Goal: Information Seeking & Learning: Learn about a topic

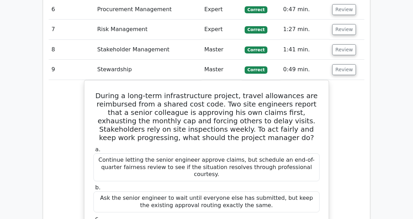
scroll to position [1373, 0]
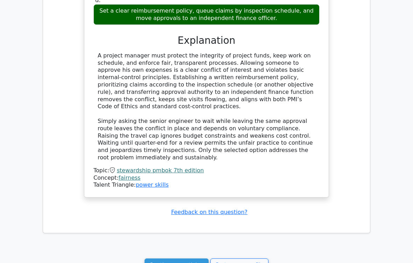
scroll to position [1648, 0]
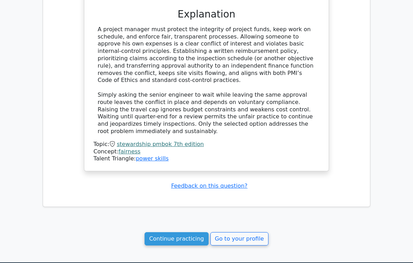
click at [185, 232] on link "Continue practicing" at bounding box center [176, 238] width 64 height 13
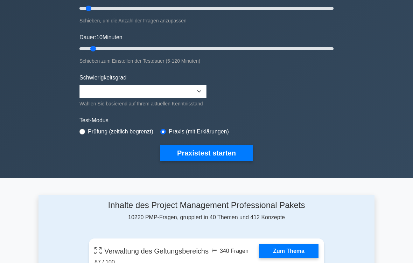
scroll to position [103, 0]
click at [233, 160] on button "Praxistest starten" at bounding box center [206, 153] width 92 height 16
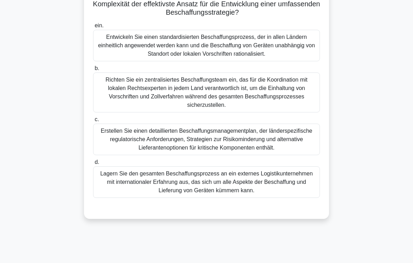
scroll to position [111, 0]
click at [237, 104] on div "Richten Sie ein zentralisiertes Beschaffungsteam ein, das für die Koordination …" at bounding box center [206, 93] width 227 height 40
click at [93, 71] on input "b. Richten Sie ein zentralisiertes Beschaffungsteam ein, das für die Koordinati…" at bounding box center [93, 68] width 0 height 5
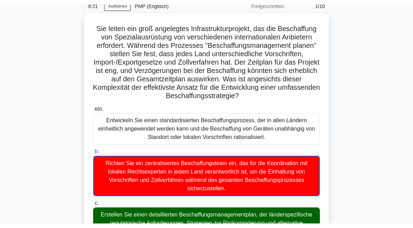
scroll to position [0, 0]
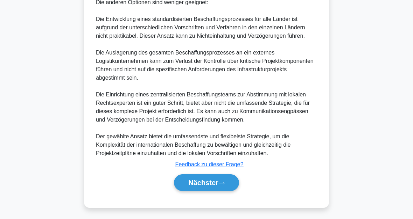
click at [217, 185] on font "Nächster" at bounding box center [203, 183] width 30 height 8
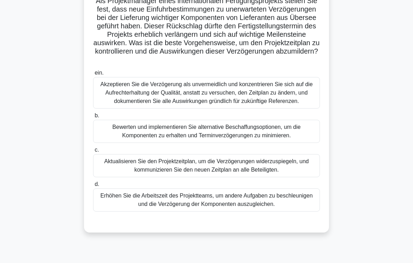
scroll to position [56, 0]
click at [293, 143] on div "Bewerten und implementieren Sie alternative Beschaffungsoptionen, um die Kompon…" at bounding box center [206, 131] width 227 height 23
click at [93, 118] on input "b. Bewerten und implementieren Sie alternative Beschaffungsoptionen, um die Kom…" at bounding box center [93, 115] width 0 height 5
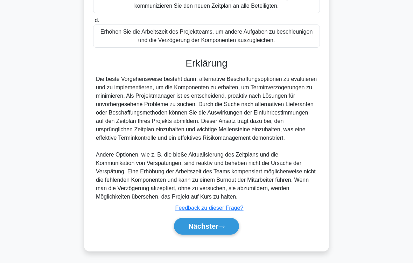
scroll to position [252, 0]
click at [226, 219] on button "Nächster" at bounding box center [206, 226] width 65 height 17
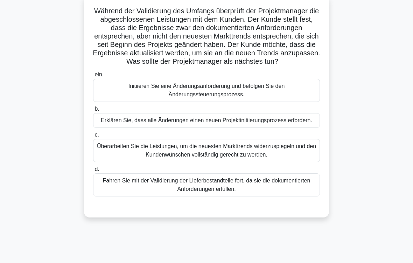
scroll to position [45, 0]
click at [221, 102] on div "Initiieren Sie eine Änderungsanforderung und befolgen Sie den Änderungssteuerun…" at bounding box center [206, 90] width 227 height 23
click at [93, 77] on input "ein. Initiieren Sie eine Änderungsanforderung und befolgen Sie den Änderungsste…" at bounding box center [93, 74] width 0 height 5
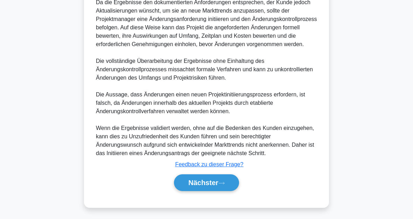
click at [211, 191] on button "Nächster" at bounding box center [206, 182] width 65 height 17
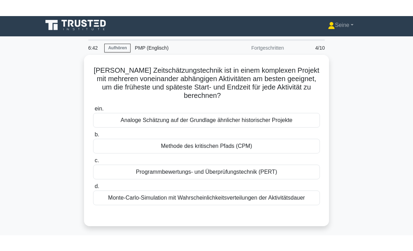
scroll to position [2, 0]
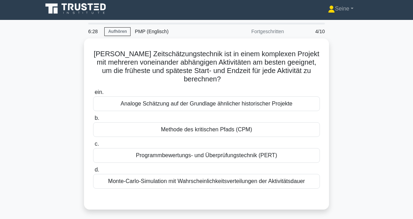
click at [279, 186] on div "Monte-Carlo-Simulation mit Wahrscheinlichkeitsverteilungen der Aktivitätsdauer" at bounding box center [206, 181] width 227 height 15
click at [93, 172] on input "d. Monte-Carlo-Simulation mit Wahrscheinlichkeitsverteilungen der Aktivitätsdau…" at bounding box center [93, 170] width 0 height 5
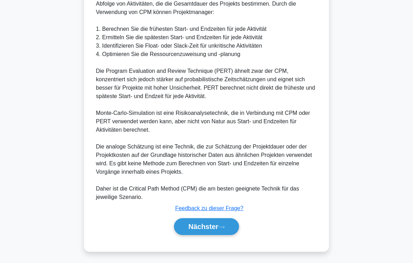
scroll to position [295, 0]
click at [224, 219] on icon at bounding box center [222, 226] width 6 height 2
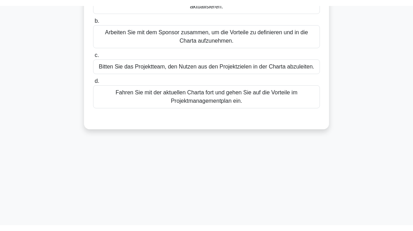
scroll to position [38, 0]
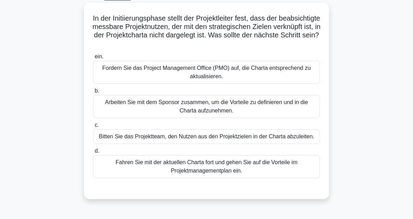
click at [299, 108] on div "Arbeiten Sie mit dem Sponsor zusammen, um die Vorteile zu definieren und in die…" at bounding box center [206, 106] width 227 height 23
click at [93, 93] on input "b. Arbeiten Sie mit dem Sponsor zusammen, um die Vorteile zu definieren und in …" at bounding box center [93, 91] width 0 height 5
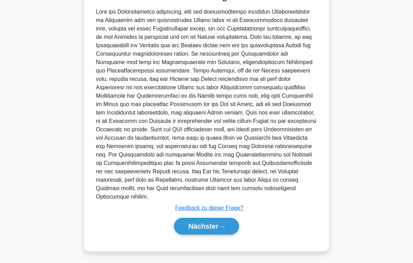
scroll to position [269, 0]
click at [222, 219] on icon at bounding box center [221, 227] width 6 height 4
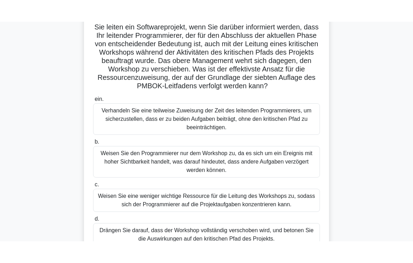
scroll to position [51, 0]
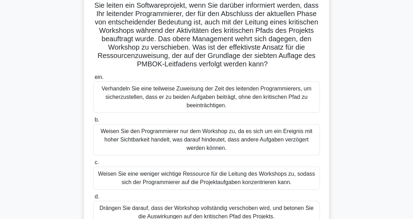
click at [303, 103] on div "Verhandeln Sie eine teilweise Zuweisung der Zeit des leitenden Programmierers, …" at bounding box center [206, 96] width 227 height 31
click at [93, 80] on input "ein. Verhandeln Sie eine teilweise Zuweisung der Zeit des leitenden Programmier…" at bounding box center [93, 77] width 0 height 5
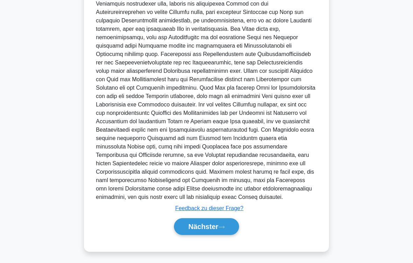
scroll to position [361, 0]
click at [224, 219] on button "Nächster" at bounding box center [206, 226] width 65 height 17
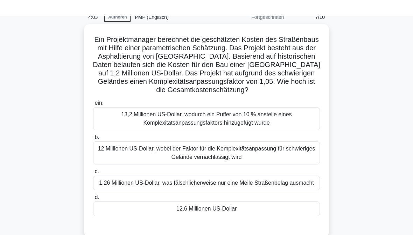
scroll to position [33, 0]
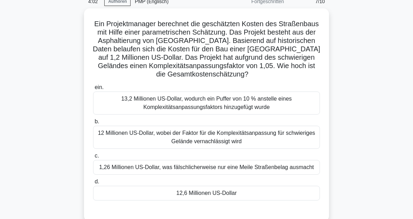
click at [271, 201] on div "12,6 Millionen US-Dollar" at bounding box center [206, 193] width 227 height 15
click at [93, 184] on input "d. 12,6 Millionen US-Dollar" at bounding box center [93, 182] width 0 height 5
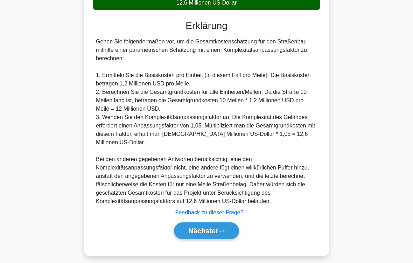
scroll to position [252, 0]
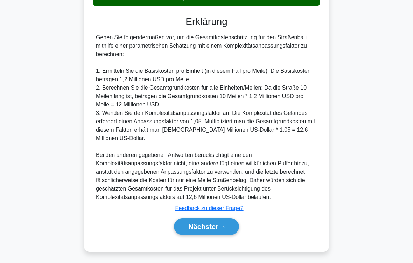
click at [226, 219] on button "Nächster" at bounding box center [206, 226] width 65 height 17
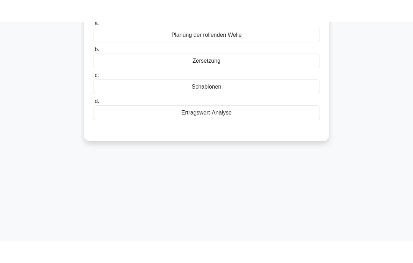
scroll to position [26, 0]
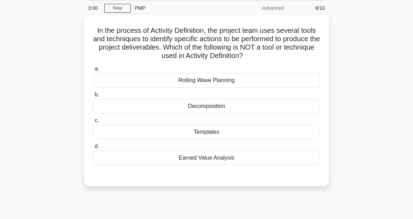
click at [225, 165] on div "Earned Value Analysis" at bounding box center [206, 158] width 227 height 15
click at [93, 149] on input "d. Earned Value Analysis" at bounding box center [93, 146] width 0 height 5
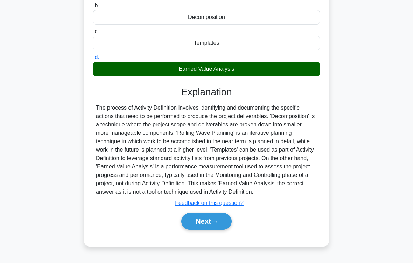
scroll to position [123, 0]
click at [221, 219] on button "Next" at bounding box center [206, 221] width 50 height 17
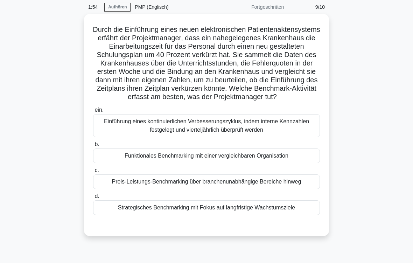
scroll to position [27, 0]
click at [299, 163] on div "Funktionales Benchmarking mit einer vergleichbaren Organisation" at bounding box center [206, 155] width 227 height 15
click at [93, 146] on input "b. Funktionales Benchmarking mit einer vergleichbaren Organisation" at bounding box center [93, 144] width 0 height 5
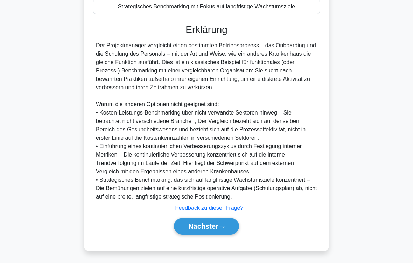
scroll to position [269, 0]
click at [237, 219] on button "Nächster" at bounding box center [206, 226] width 65 height 17
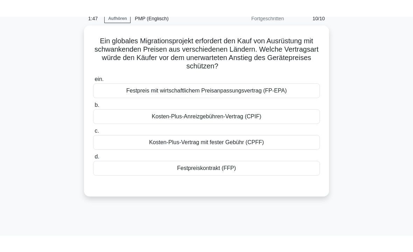
scroll to position [31, 0]
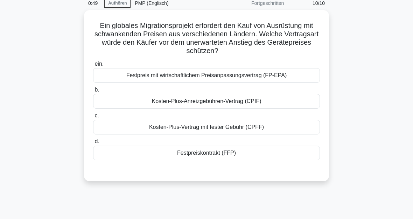
click at [227, 153] on div "Festpreiskontrakt (FFP)" at bounding box center [206, 153] width 227 height 15
click at [93, 144] on input "d. Festpreiskontrakt (FFP)" at bounding box center [93, 141] width 0 height 5
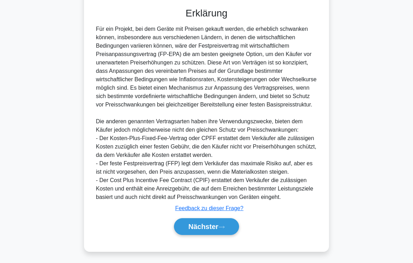
scroll to position [236, 0]
click at [212, 219] on font "Nächster" at bounding box center [203, 226] width 30 height 8
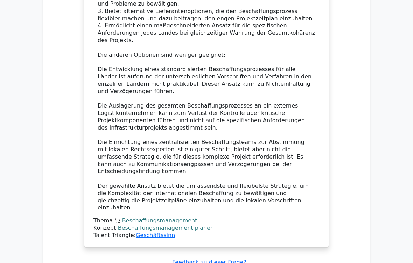
scroll to position [841, 0]
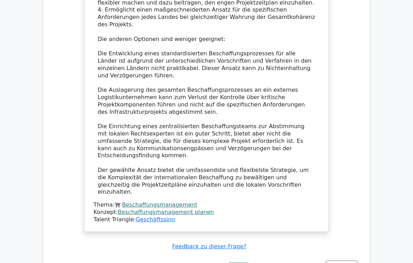
click at [347, 219] on button "Rezension" at bounding box center [340, 265] width 31 height 11
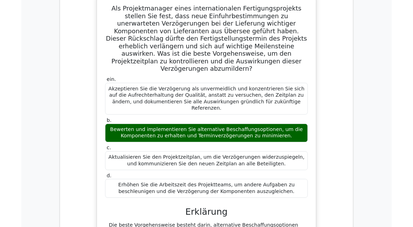
scroll to position [1123, 0]
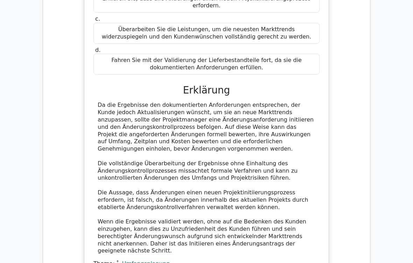
scroll to position [1711, 0]
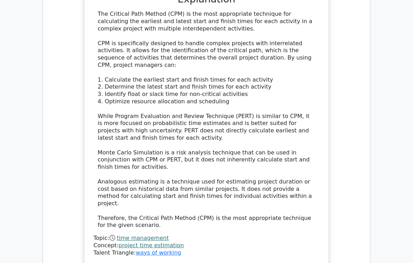
scroll to position [2035, 0]
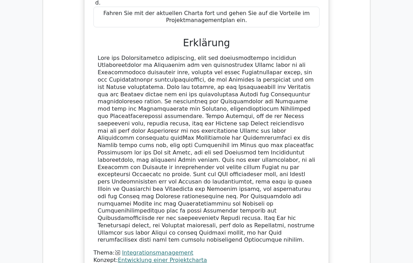
scroll to position [2531, 0]
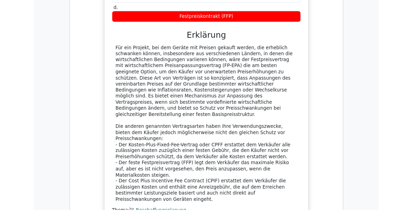
scroll to position [3053, 0]
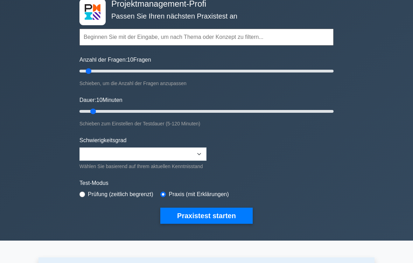
scroll to position [40, 0]
click at [222, 219] on button "Praxistest starten" at bounding box center [206, 215] width 92 height 16
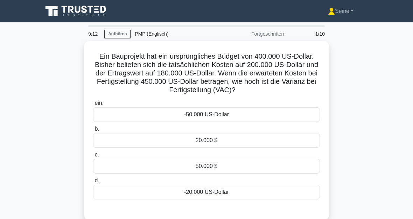
click at [241, 116] on div "-50.000 US-Dollar" at bounding box center [206, 114] width 227 height 15
click at [93, 106] on input "ein. -50.000 US-Dollar" at bounding box center [93, 103] width 0 height 5
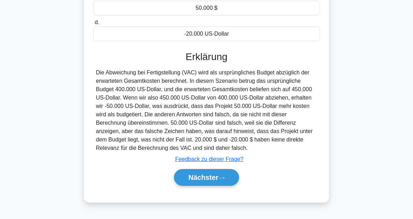
click at [223, 186] on button "Nächster" at bounding box center [206, 177] width 65 height 17
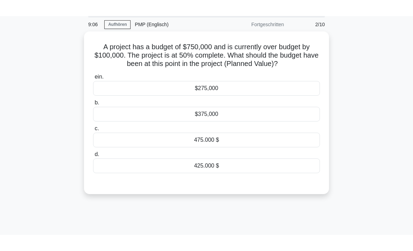
scroll to position [8, 0]
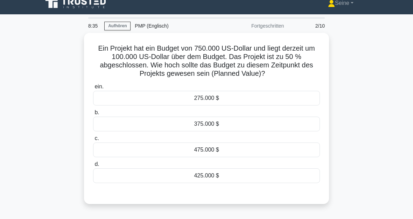
click at [229, 125] on div "375.000 $" at bounding box center [206, 124] width 227 height 15
click at [93, 115] on input "b. 375.000 $" at bounding box center [93, 112] width 0 height 5
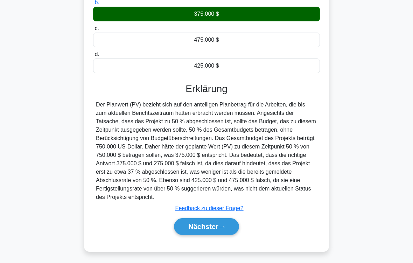
scroll to position [127, 0]
click at [224, 219] on button "Nächster" at bounding box center [206, 226] width 65 height 17
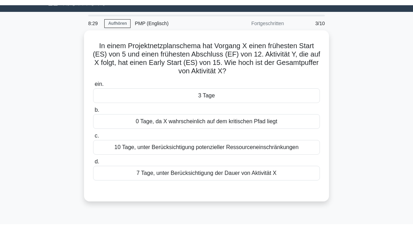
scroll to position [16, 0]
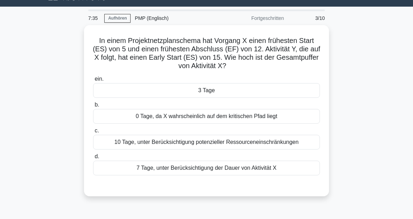
click at [214, 93] on div "3 Tage" at bounding box center [206, 90] width 227 height 15
click at [93, 81] on input "ein. 3 Tage" at bounding box center [93, 79] width 0 height 5
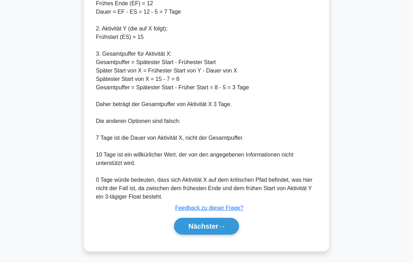
scroll to position [259, 0]
click at [224, 219] on icon at bounding box center [221, 227] width 6 height 4
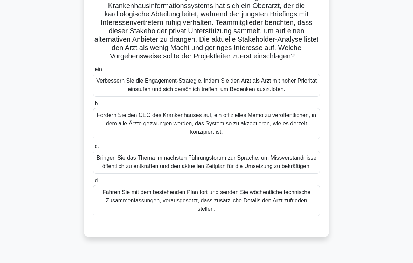
scroll to position [59, 0]
click at [274, 95] on div "Verbessern Sie die Engagement-Strategie, indem Sie den Arzt als Arzt mit hoher …" at bounding box center [206, 84] width 227 height 23
click at [93, 72] on input "ein. Verbessern Sie die Engagement-Strategie, indem Sie den Arzt als Arzt mit h…" at bounding box center [93, 69] width 0 height 5
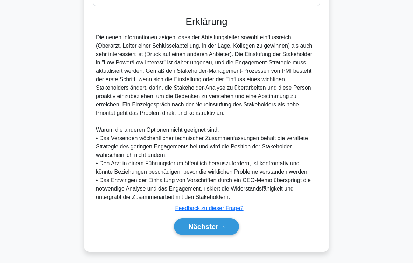
scroll to position [320, 0]
click at [219, 219] on icon at bounding box center [221, 227] width 6 height 4
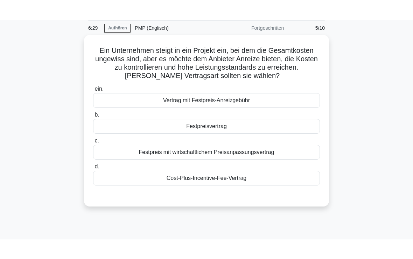
scroll to position [26, 0]
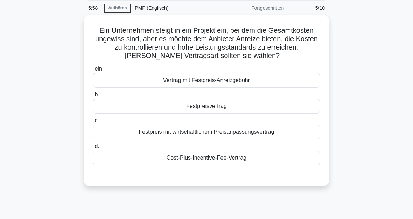
click at [213, 165] on div "Cost-Plus-Incentive-Fee-Vertrag" at bounding box center [206, 158] width 227 height 15
click at [93, 149] on input "d. Cost-Plus-Incentive-Fee-Vertrag" at bounding box center [93, 146] width 0 height 5
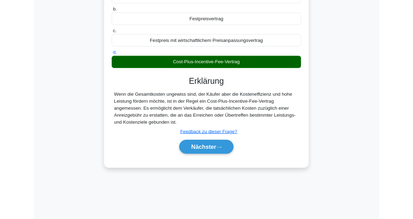
scroll to position [115, 0]
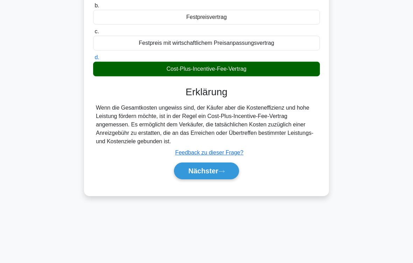
click at [220, 173] on icon at bounding box center [221, 171] width 6 height 4
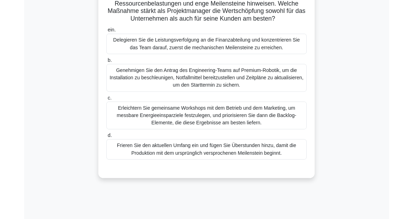
scroll to position [115, 0]
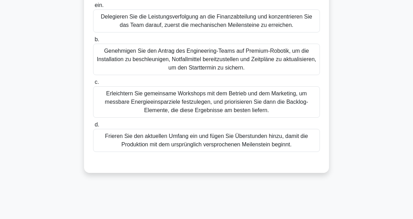
click at [277, 118] on div "Erleichtern Sie gemeinsame Workshops mit dem Betrieb und dem Marketing, um mess…" at bounding box center [206, 101] width 227 height 31
click at [93, 85] on input "c. Erleichtern Sie gemeinsame Workshops mit dem Betrieb und dem Marketing, um m…" at bounding box center [93, 82] width 0 height 5
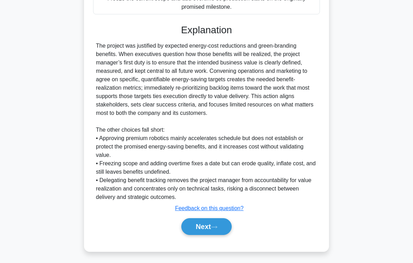
scroll to position [252, 0]
click at [222, 219] on button "Next" at bounding box center [206, 226] width 50 height 17
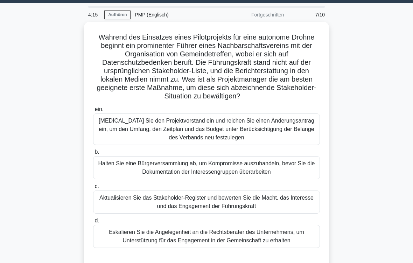
scroll to position [19, 0]
click at [282, 213] on div "Aktualisieren Sie das Stakeholder-Register und bewerten Sie die Macht, das Inte…" at bounding box center [206, 201] width 227 height 23
click at [93, 188] on input "c. Aktualisieren Sie das Stakeholder-Register und bewerten Sie die Macht, das I…" at bounding box center [93, 186] width 0 height 5
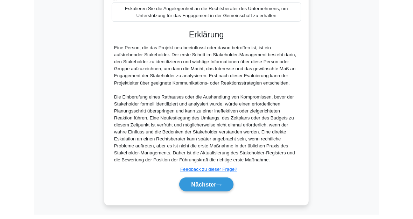
scroll to position [313, 0]
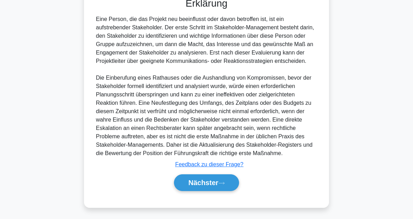
click at [229, 186] on button "Nächster" at bounding box center [206, 182] width 65 height 17
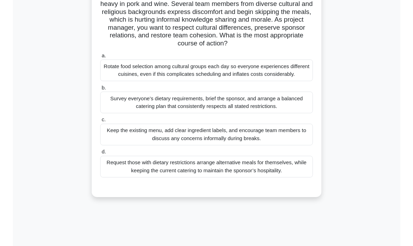
scroll to position [70, 0]
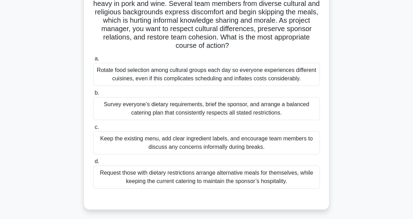
click at [282, 119] on div "Survey everyone’s dietary requirements, brief the sponsor, and arrange a balanc…" at bounding box center [206, 108] width 227 height 23
click at [93, 95] on input "b. Survey everyone’s dietary requirements, brief the sponsor, and arrange a bal…" at bounding box center [93, 93] width 0 height 5
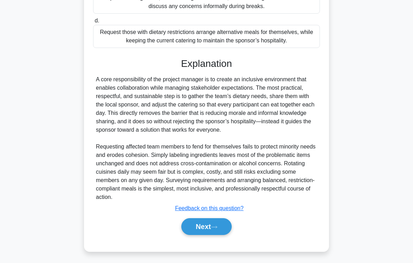
scroll to position [236, 0]
click at [224, 219] on button "Next" at bounding box center [206, 226] width 50 height 17
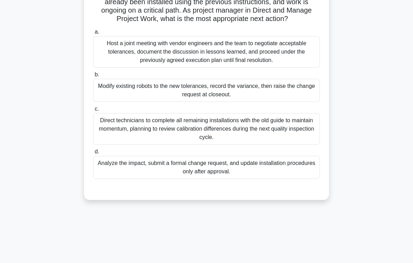
scroll to position [72, 0]
click at [212, 174] on div "Analyze the impact, submit a formal change request, and update installation pro…" at bounding box center [206, 166] width 227 height 23
click at [93, 153] on input "d. Analyze the impact, submit a formal change request, and update installation …" at bounding box center [93, 151] width 0 height 5
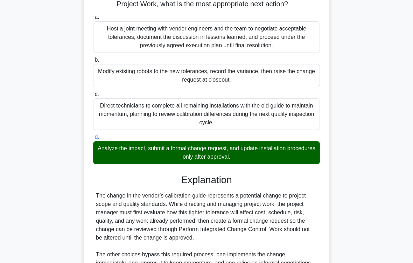
scroll to position [185, 0]
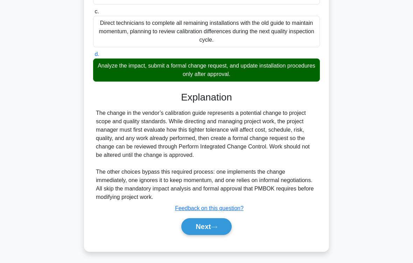
click at [224, 219] on button "Next" at bounding box center [206, 226] width 50 height 17
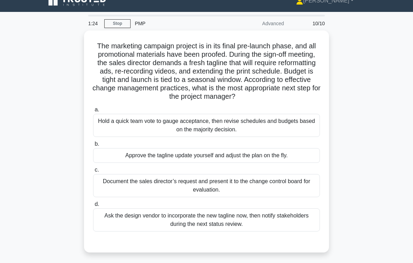
scroll to position [14, 0]
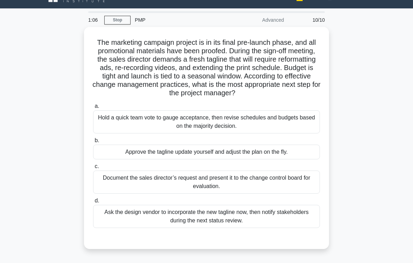
click at [300, 187] on div "Document the sales director’s request and present it to the change control boar…" at bounding box center [206, 181] width 227 height 23
click at [93, 169] on input "c. Document the sales director’s request and present it to the change control b…" at bounding box center [93, 166] width 0 height 5
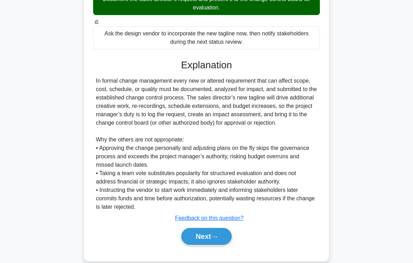
scroll to position [227, 0]
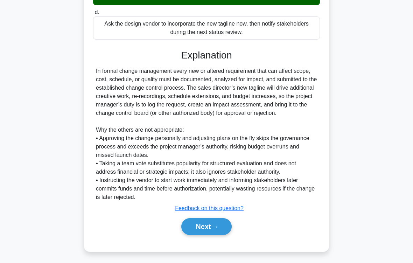
click at [221, 219] on button "Next" at bounding box center [206, 226] width 50 height 17
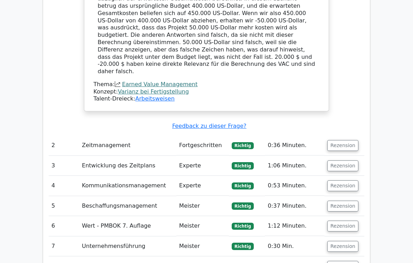
scroll to position [659, 0]
click at [344, 140] on button "Rezension" at bounding box center [342, 145] width 31 height 11
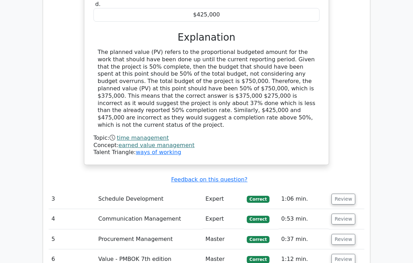
scroll to position [895, 0]
click at [346, 193] on button "Review" at bounding box center [343, 198] width 24 height 11
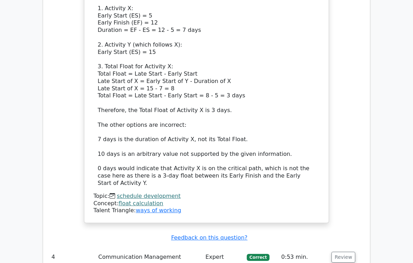
scroll to position [1282, 0]
click at [345, 219] on button "Review" at bounding box center [343, 256] width 24 height 11
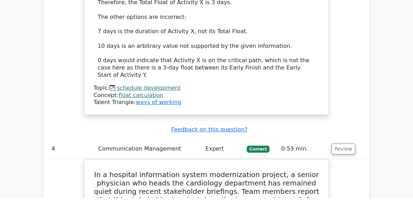
scroll to position [1390, 0]
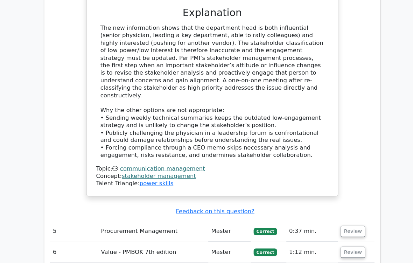
scroll to position [1748, 0]
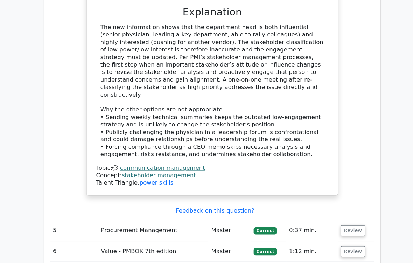
click at [341, 219] on button "Review" at bounding box center [343, 224] width 24 height 11
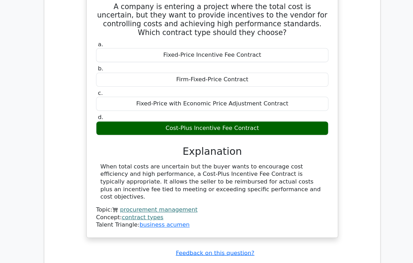
scroll to position [1992, 0]
click at [343, 219] on button "Review" at bounding box center [343, 264] width 24 height 11
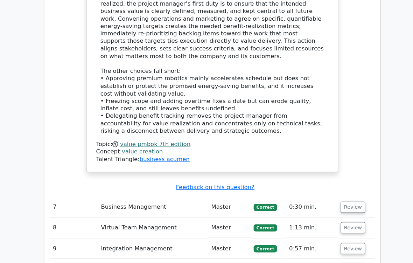
scroll to position [2510, 0]
click at [346, 196] on button "Review" at bounding box center [343, 201] width 24 height 11
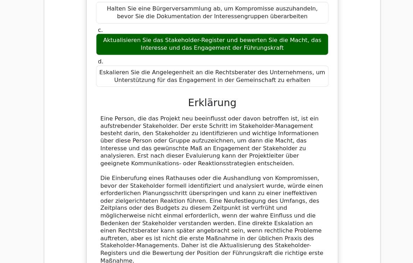
scroll to position [2900, 0]
